Goal: Task Accomplishment & Management: Manage account settings

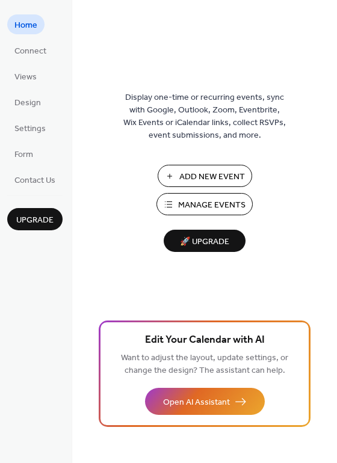
click at [196, 206] on span "Manage Events" at bounding box center [211, 205] width 67 height 13
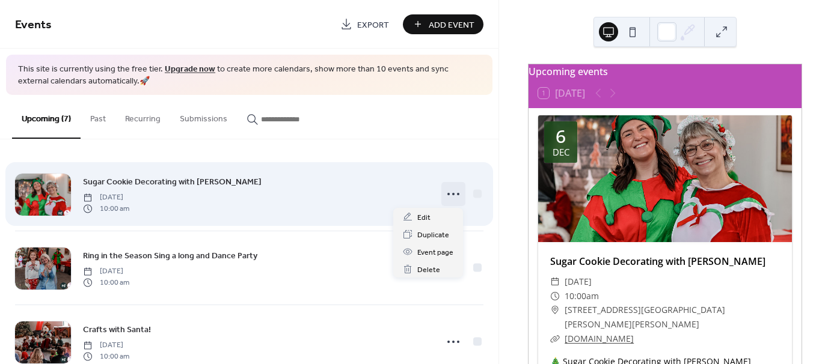
click at [450, 195] on icon at bounding box center [453, 194] width 19 height 19
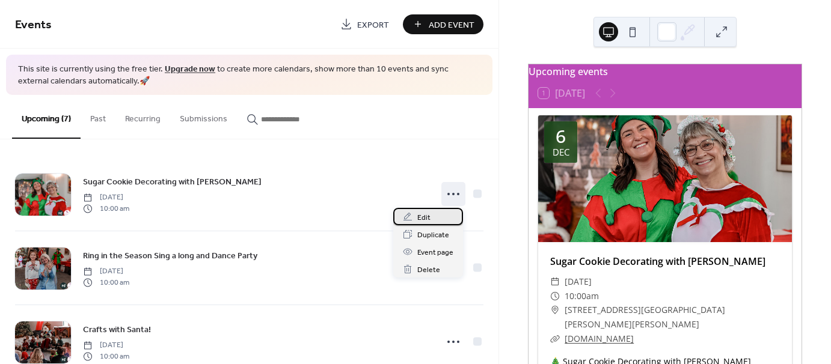
click at [430, 218] on div "Edit" at bounding box center [428, 216] width 70 height 17
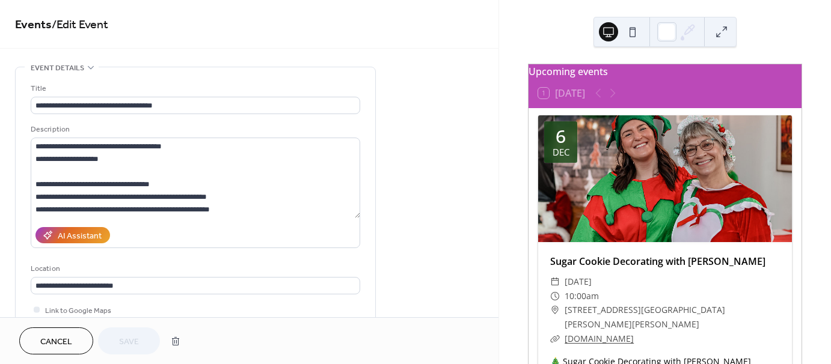
click at [56, 347] on span "Cancel" at bounding box center [56, 342] width 32 height 13
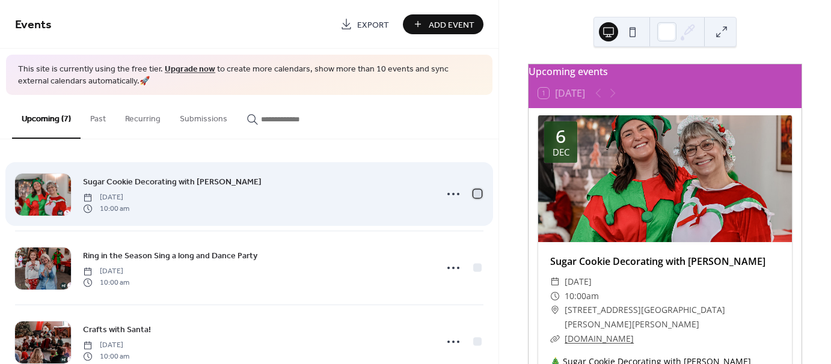
click at [473, 195] on div at bounding box center [477, 194] width 8 height 8
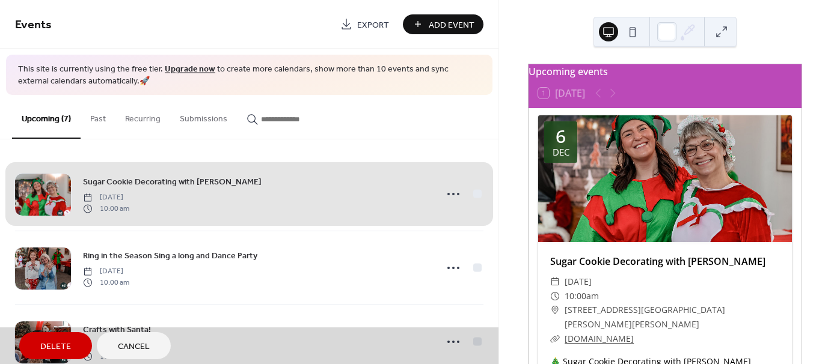
click at [473, 195] on div "Sugar Cookie Decorating with [PERSON_NAME] [DATE] 10:00 am" at bounding box center [249, 194] width 468 height 73
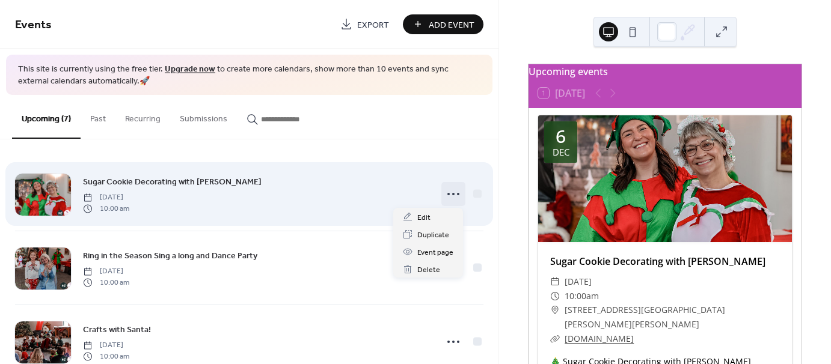
click at [446, 195] on icon at bounding box center [453, 194] width 19 height 19
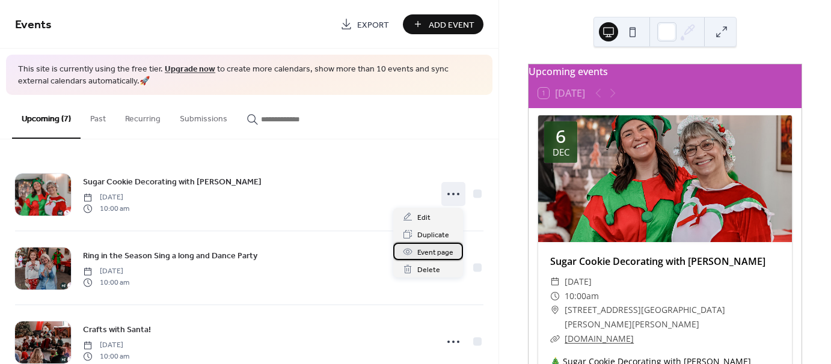
click at [447, 255] on span "Event page" at bounding box center [435, 252] width 36 height 13
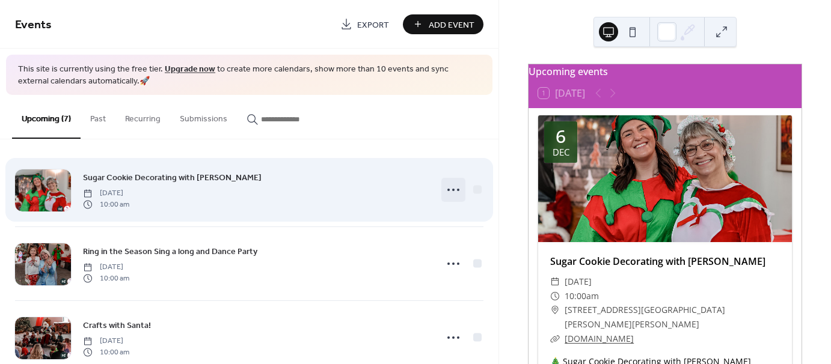
scroll to position [5, 0]
click at [452, 192] on icon at bounding box center [453, 189] width 19 height 19
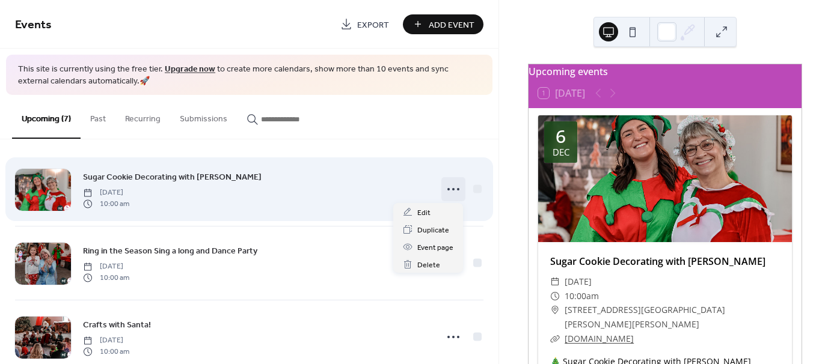
click at [452, 192] on icon at bounding box center [453, 189] width 19 height 19
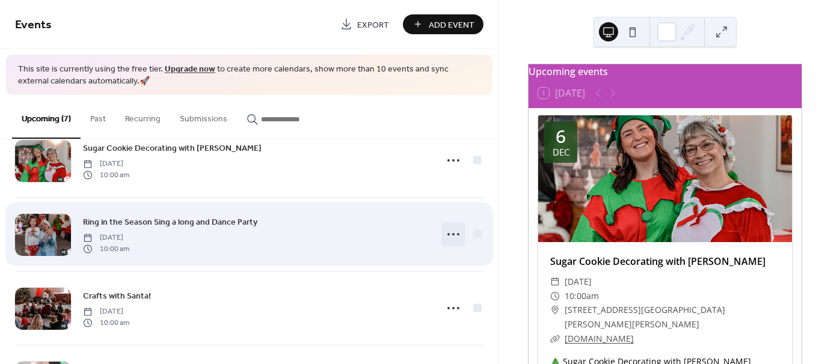
click at [454, 228] on icon at bounding box center [453, 234] width 19 height 19
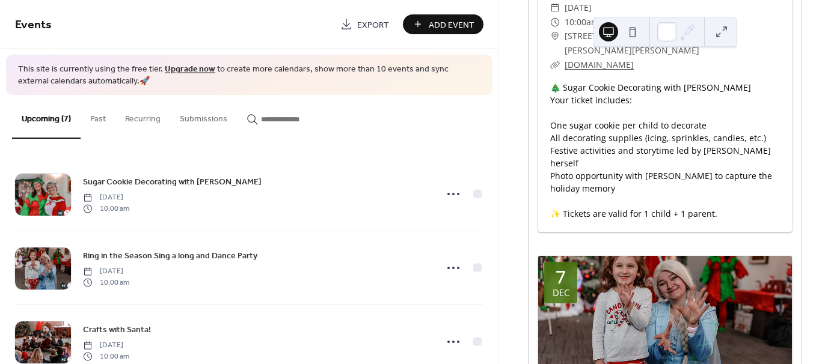
scroll to position [0, 0]
